Goal: Task Accomplishment & Management: Manage account settings

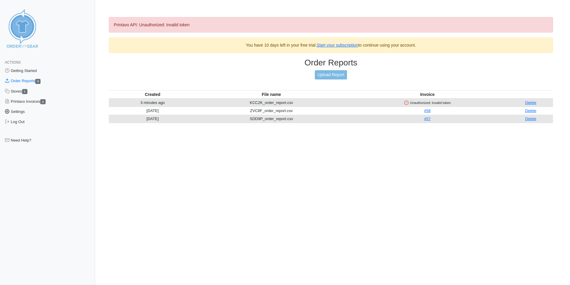
click at [19, 112] on link "Settings" at bounding box center [47, 111] width 95 height 10
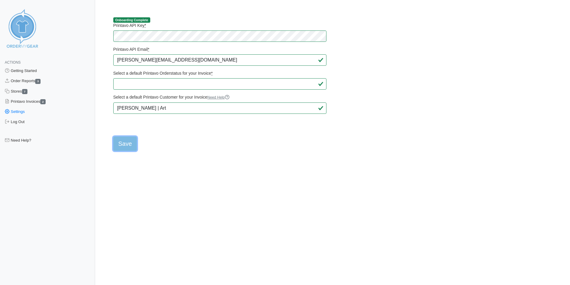
click at [128, 146] on input "Save" at bounding box center [125, 143] width 24 height 14
type input "Saving..."
click at [133, 140] on input "Save" at bounding box center [125, 143] width 24 height 14
type input "Saving..."
click at [127, 144] on input "Save" at bounding box center [125, 143] width 24 height 14
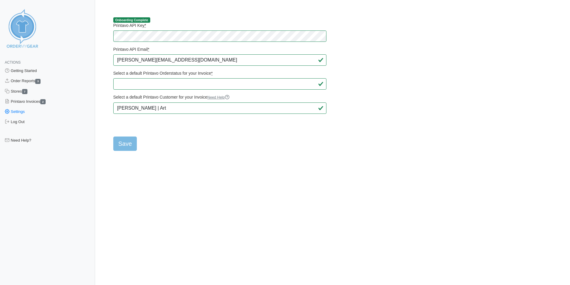
type input "Saving..."
click at [27, 69] on link "Getting Started" at bounding box center [47, 71] width 95 height 10
